Goal: Task Accomplishment & Management: Manage account settings

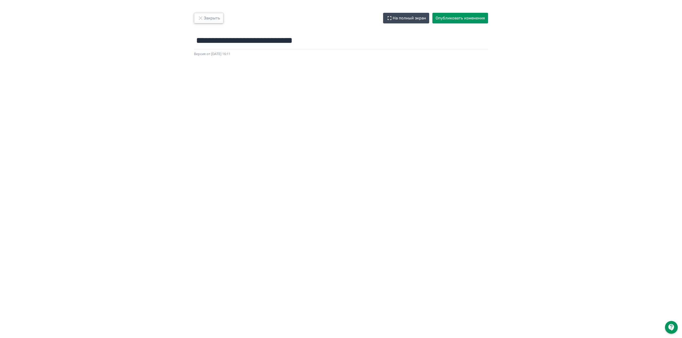
click at [216, 20] on button "Закрыть" at bounding box center [209, 18] width 30 height 11
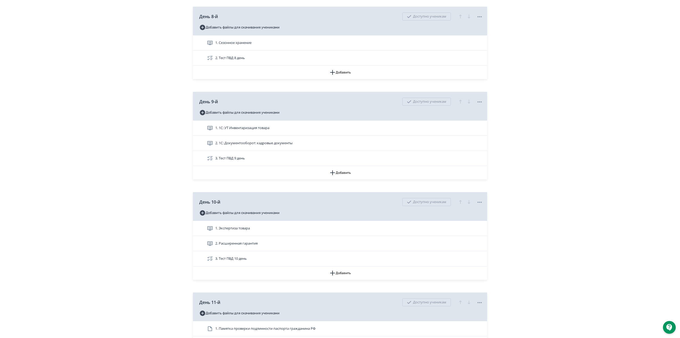
scroll to position [924, 0]
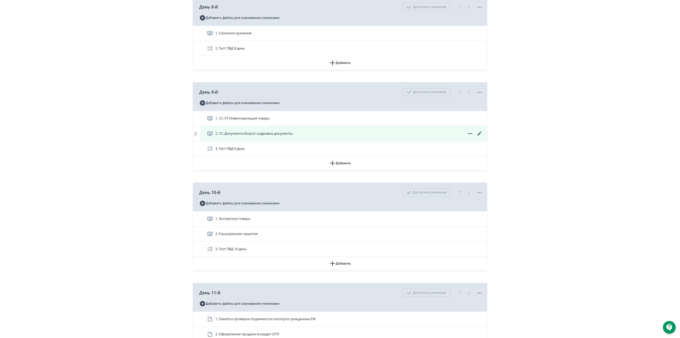
click at [478, 136] on icon at bounding box center [479, 134] width 6 height 6
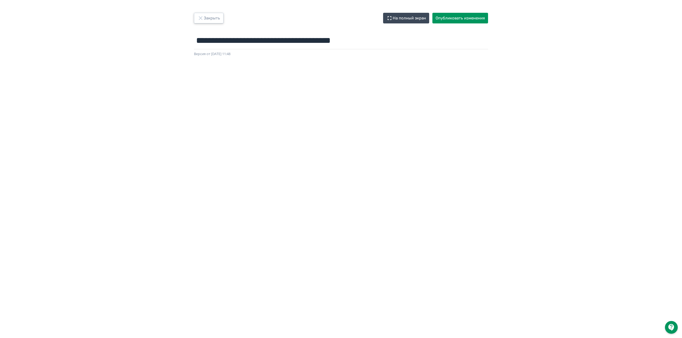
click at [201, 19] on icon "button" at bounding box center [200, 18] width 6 height 6
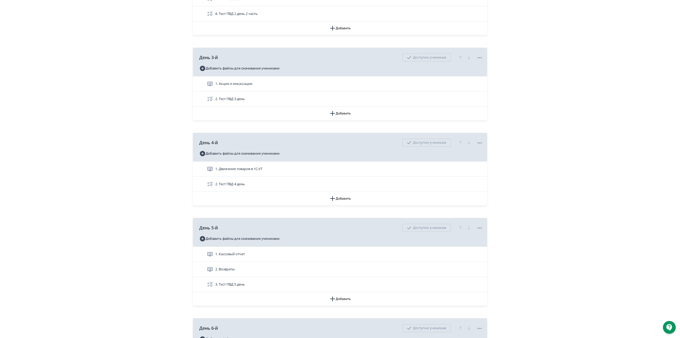
scroll to position [426, 0]
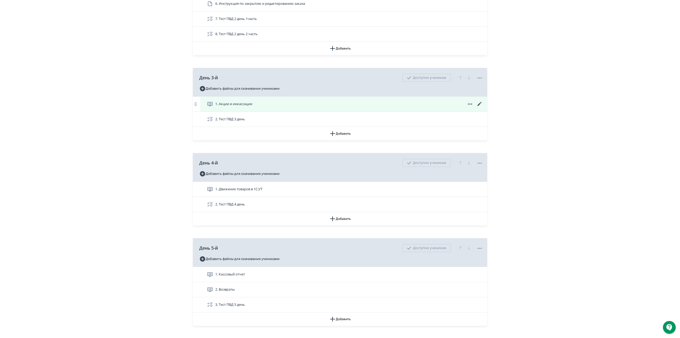
click at [479, 105] on icon at bounding box center [479, 104] width 6 height 6
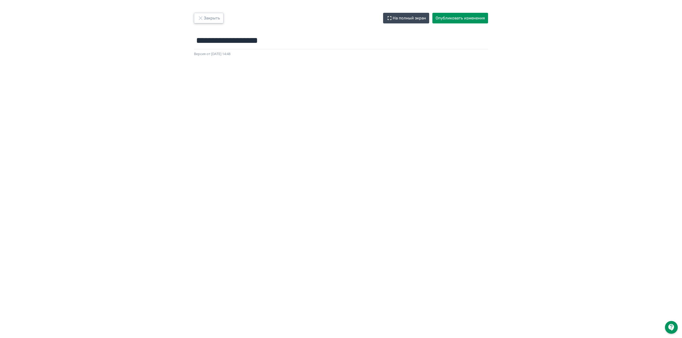
click at [211, 20] on button "Закрыть" at bounding box center [209, 18] width 30 height 11
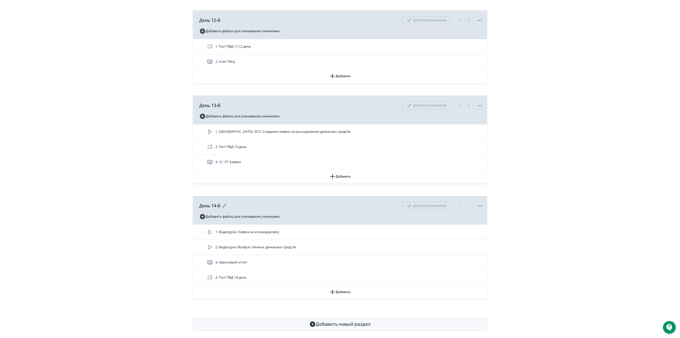
scroll to position [1354, 0]
